Goal: Navigation & Orientation: Find specific page/section

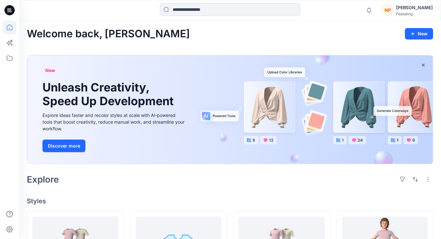
scroll to position [82, 0]
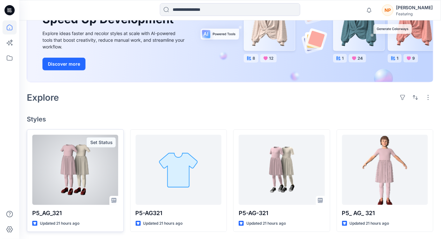
click at [106, 159] on div at bounding box center [75, 170] width 86 height 70
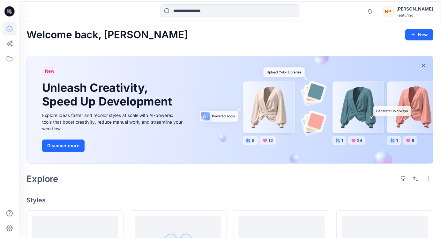
scroll to position [82, 0]
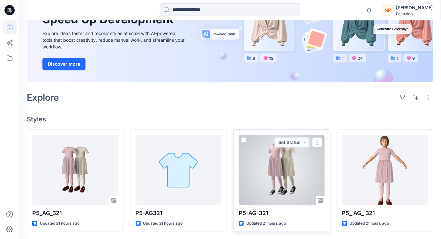
click at [305, 222] on div "Updated 21 hours ago" at bounding box center [282, 224] width 86 height 7
click at [300, 186] on div at bounding box center [282, 170] width 86 height 70
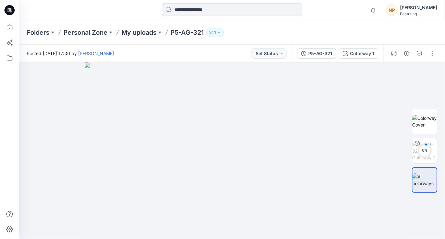
click at [219, 34] on icon "button" at bounding box center [219, 33] width 4 height 4
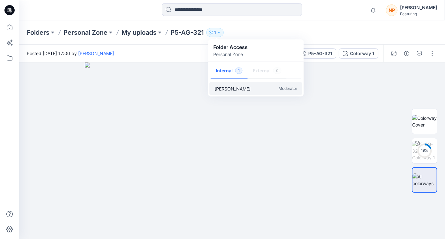
click at [281, 87] on p "Moderator" at bounding box center [288, 88] width 19 height 7
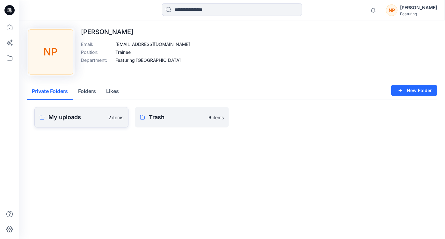
click at [79, 118] on p "My uploads" at bounding box center [77, 117] width 56 height 9
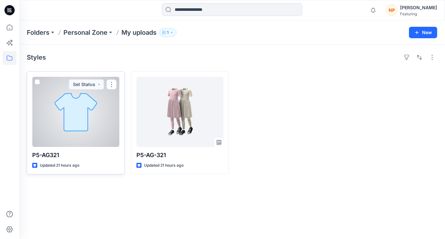
click at [90, 131] on div at bounding box center [75, 112] width 87 height 70
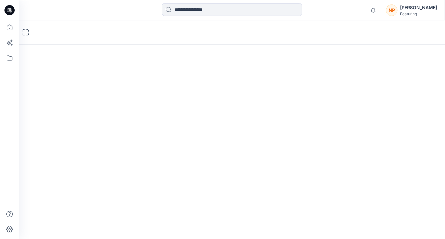
click at [90, 131] on div "Loading..." at bounding box center [232, 129] width 426 height 219
